Goal: Communication & Community: Answer question/provide support

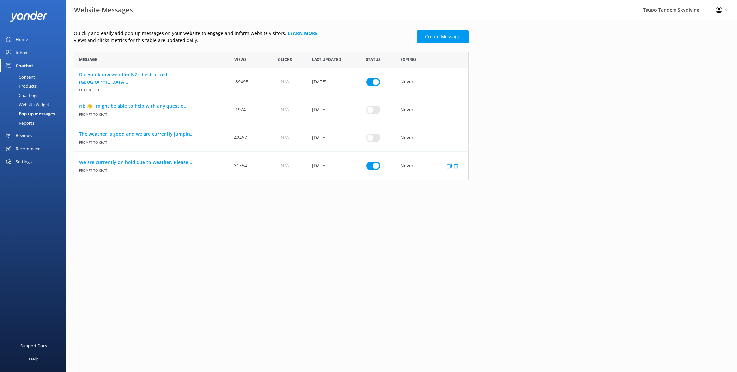
scroll to position [129, 395]
click at [373, 162] on input "row" at bounding box center [373, 166] width 14 height 8
checkbox input "false"
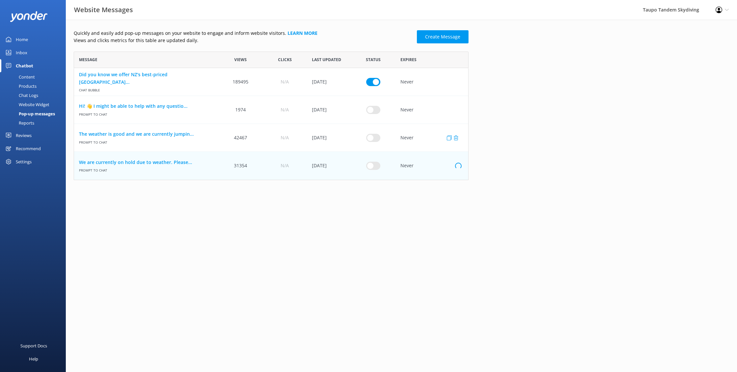
drag, startPoint x: 375, startPoint y: 140, endPoint x: 317, endPoint y: 140, distance: 57.9
click at [375, 140] on input "row" at bounding box center [373, 138] width 14 height 8
checkbox input "true"
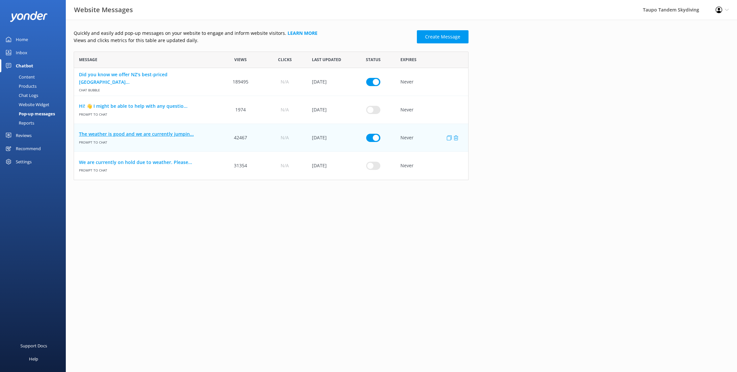
click at [165, 132] on link "The weather is good and we are currently jumpin..." at bounding box center [146, 134] width 135 height 7
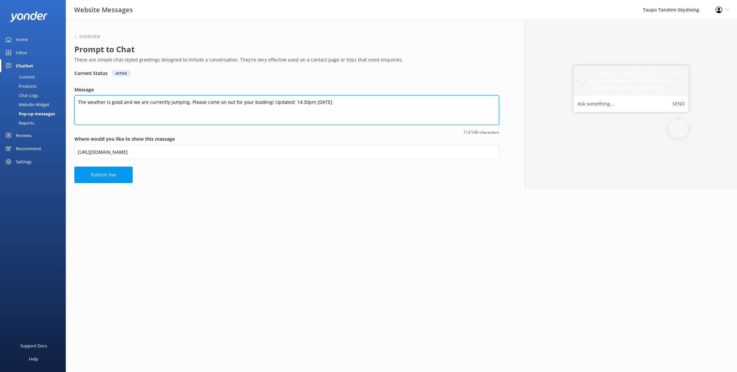
click at [294, 102] on textarea "The weather is good and we are currently jumping. Please come on out for your b…" at bounding box center [286, 110] width 425 height 30
type textarea "The weather is good and we are currently jumping. Please come on out for your b…"
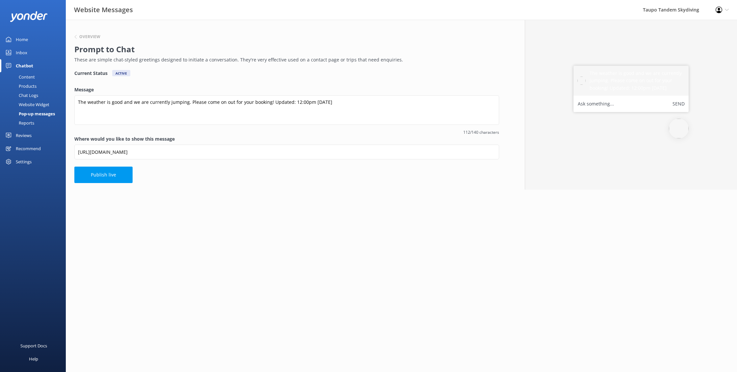
click at [111, 172] on button "Publish live" at bounding box center [103, 175] width 58 height 16
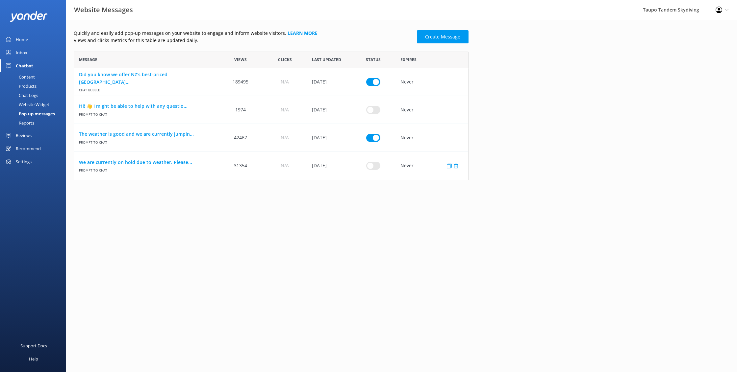
scroll to position [129, 395]
